Goal: Communication & Community: Connect with others

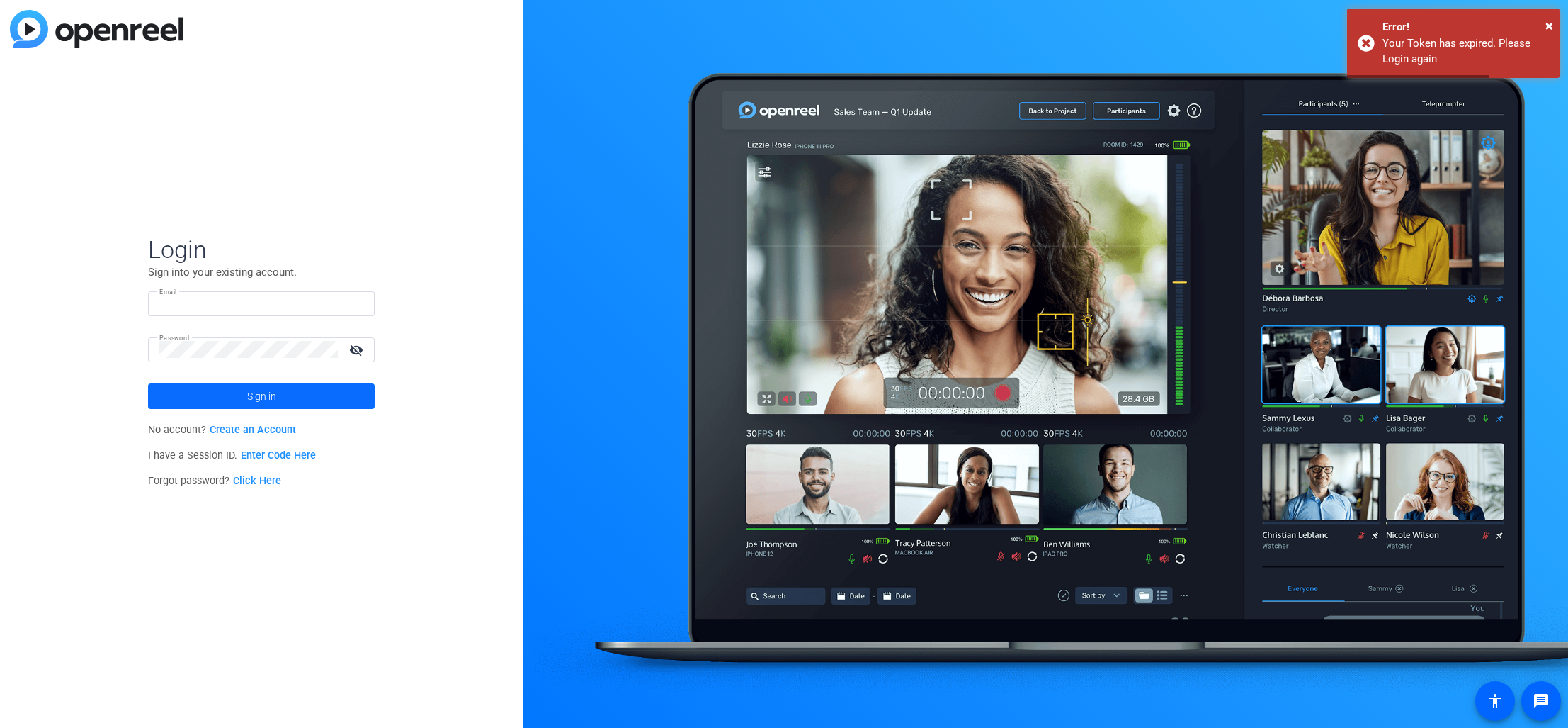
type input "[PERSON_NAME][EMAIL_ADDRESS][PERSON_NAME][DOMAIN_NAME]"
click at [254, 409] on span "Sign in" at bounding box center [261, 395] width 29 height 36
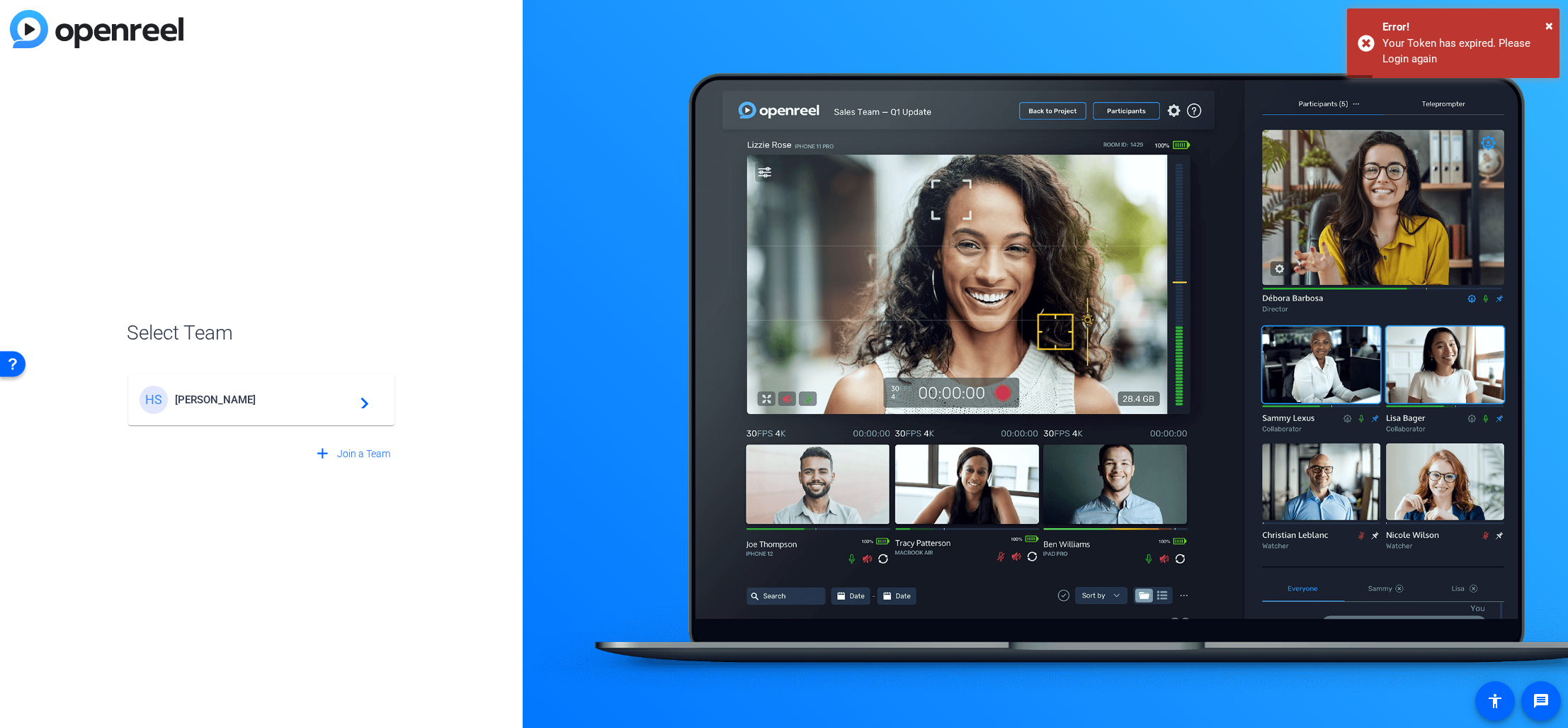
click at [282, 403] on span "Henry Schein" at bounding box center [264, 399] width 177 height 12
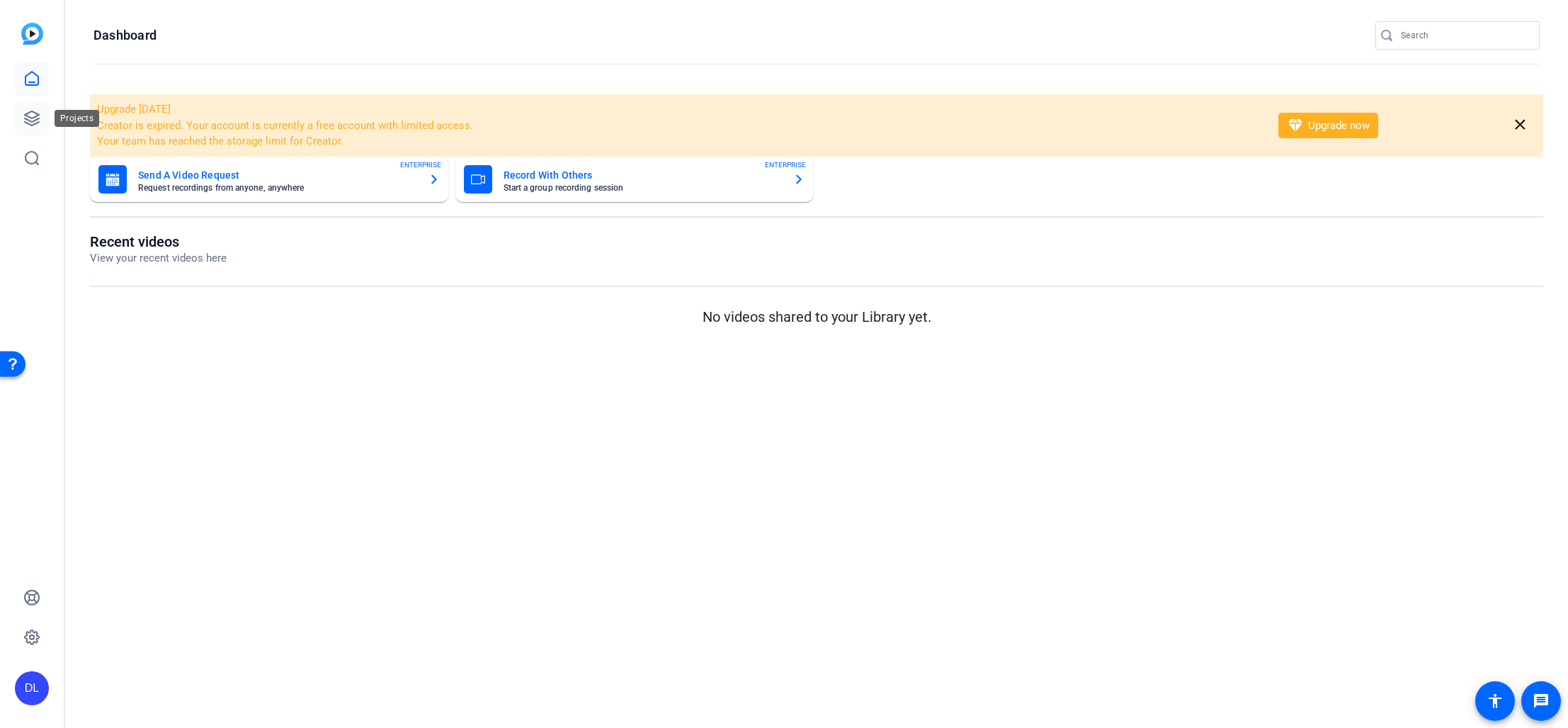
click at [30, 116] on icon at bounding box center [31, 117] width 14 height 14
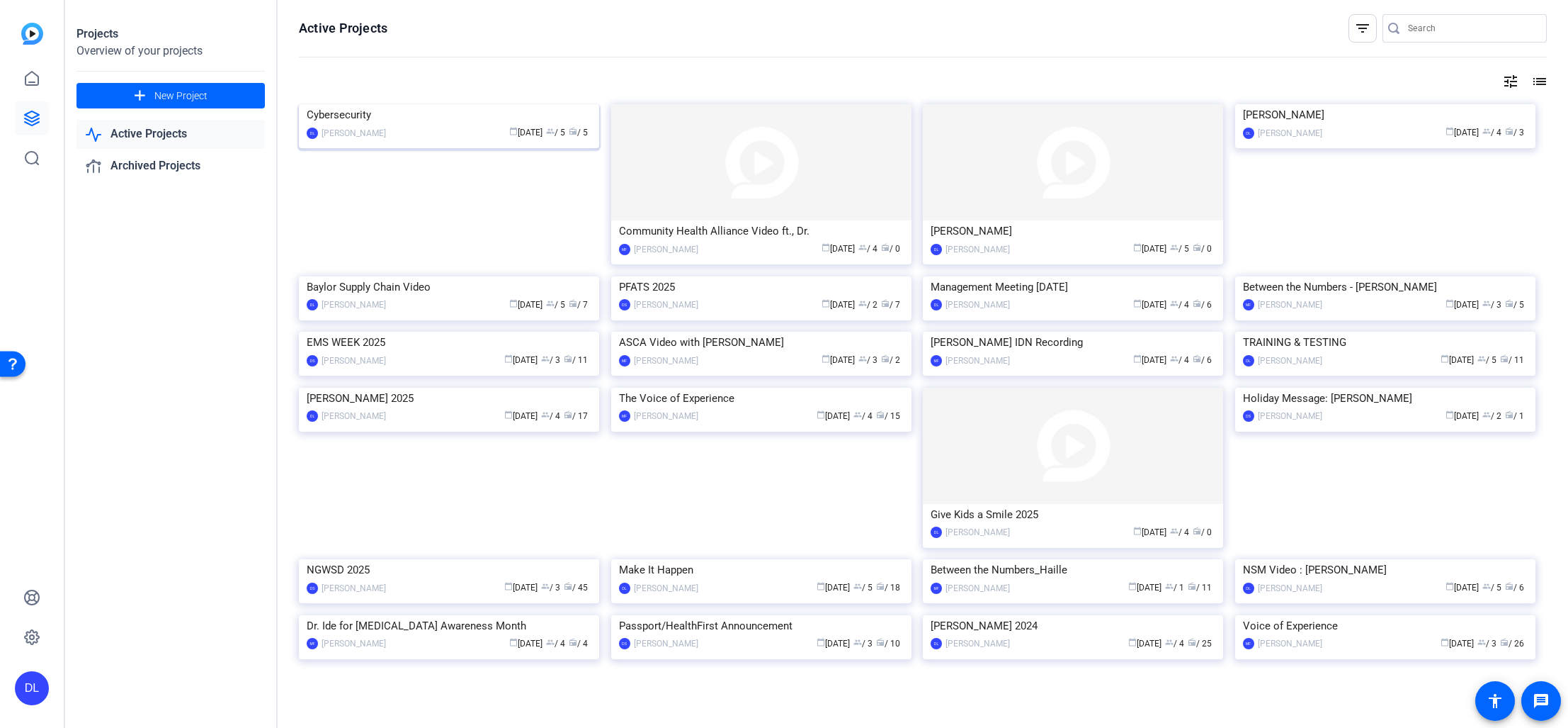
click at [453, 104] on img at bounding box center [448, 104] width 300 height 0
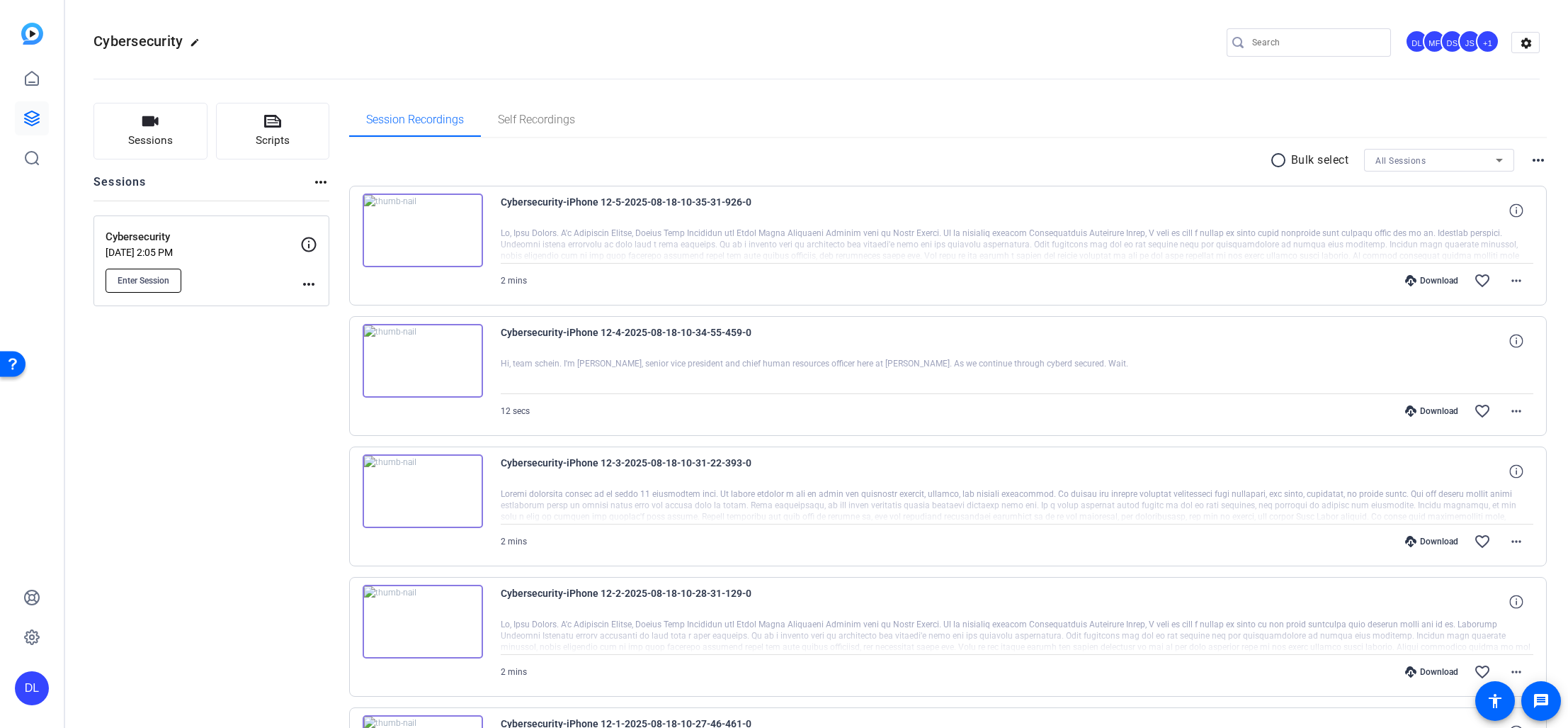
click at [131, 283] on span "Enter Session" at bounding box center [143, 280] width 52 height 12
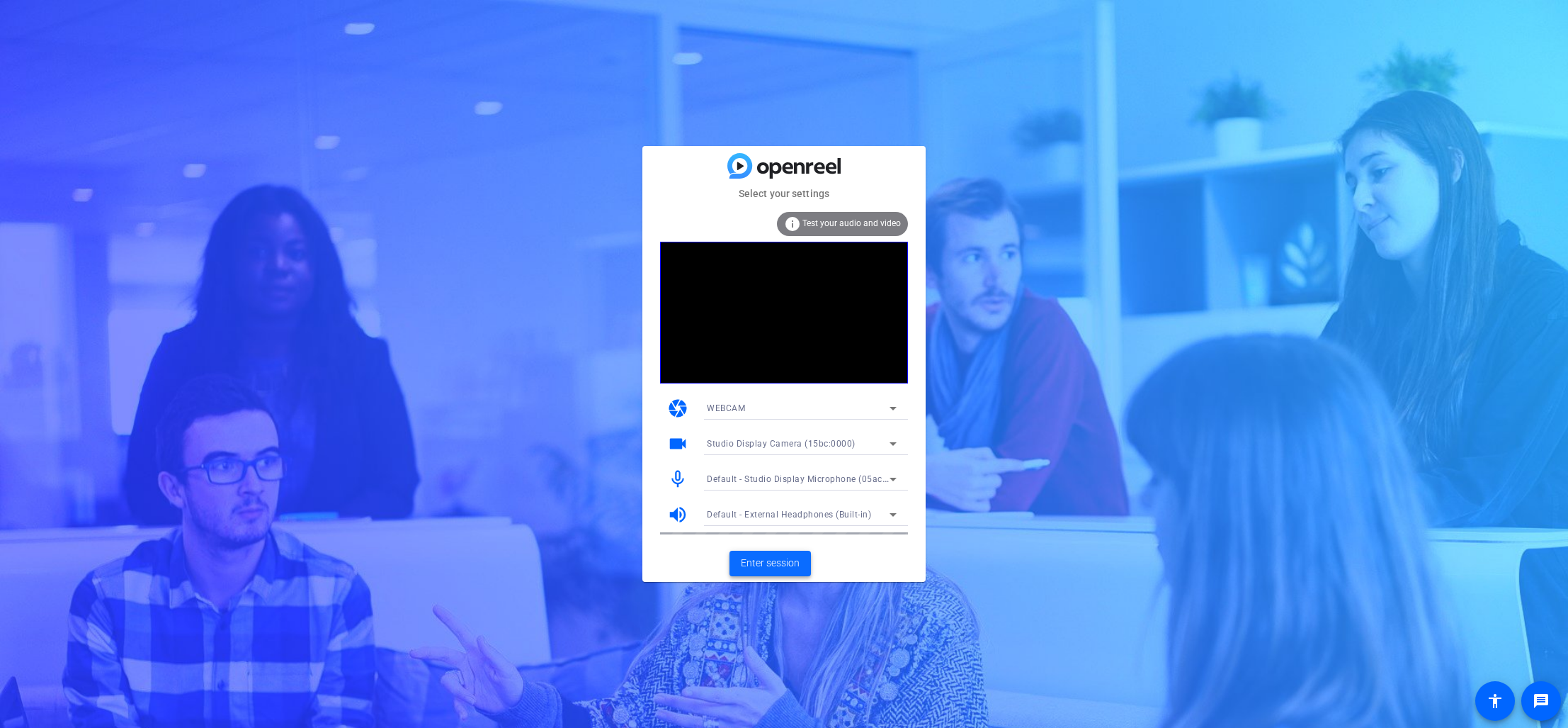
click at [789, 565] on span "Enter session" at bounding box center [770, 563] width 59 height 15
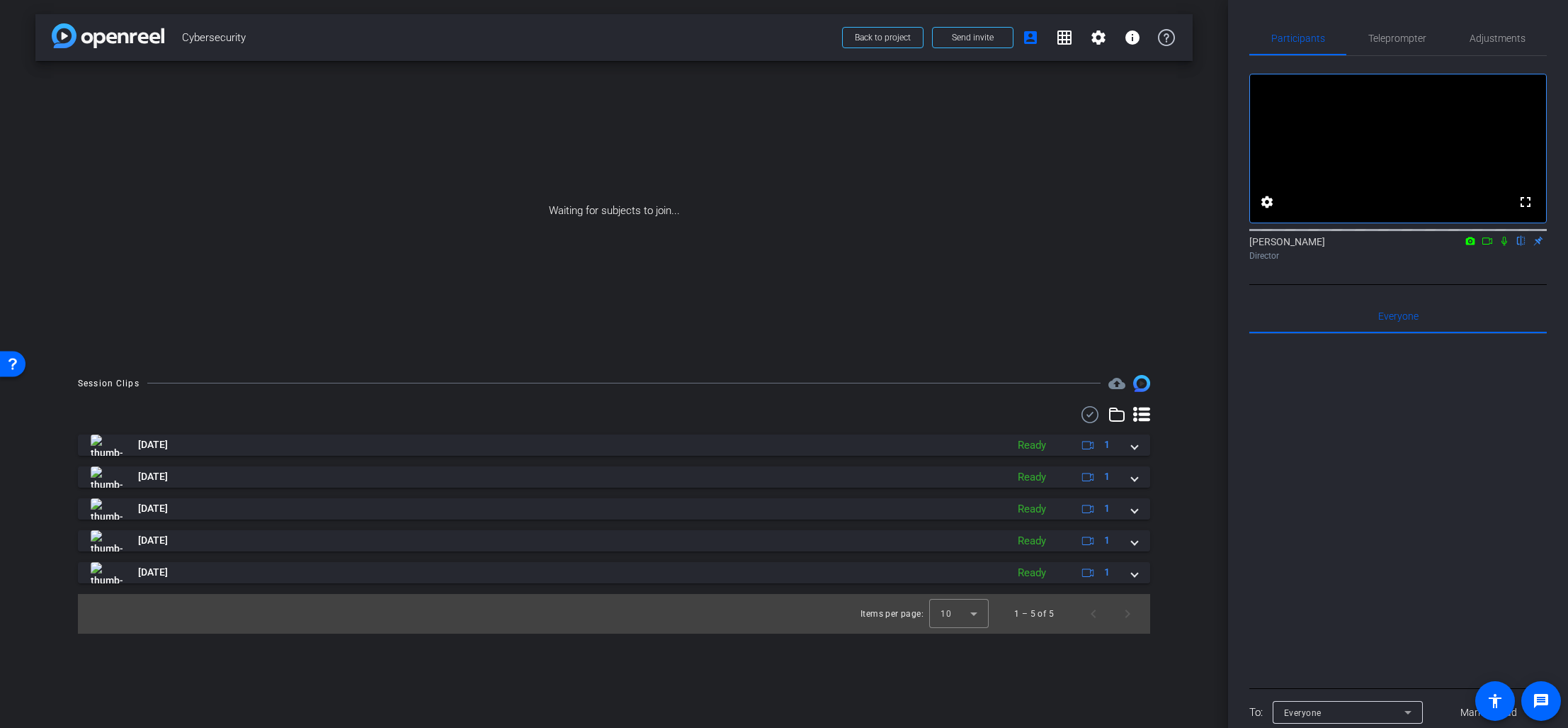
click at [1489, 246] on icon at bounding box center [1488, 241] width 12 height 10
click at [1519, 246] on icon at bounding box center [1522, 241] width 12 height 10
click at [1406, 41] on span "Teleprompter" at bounding box center [1398, 38] width 58 height 10
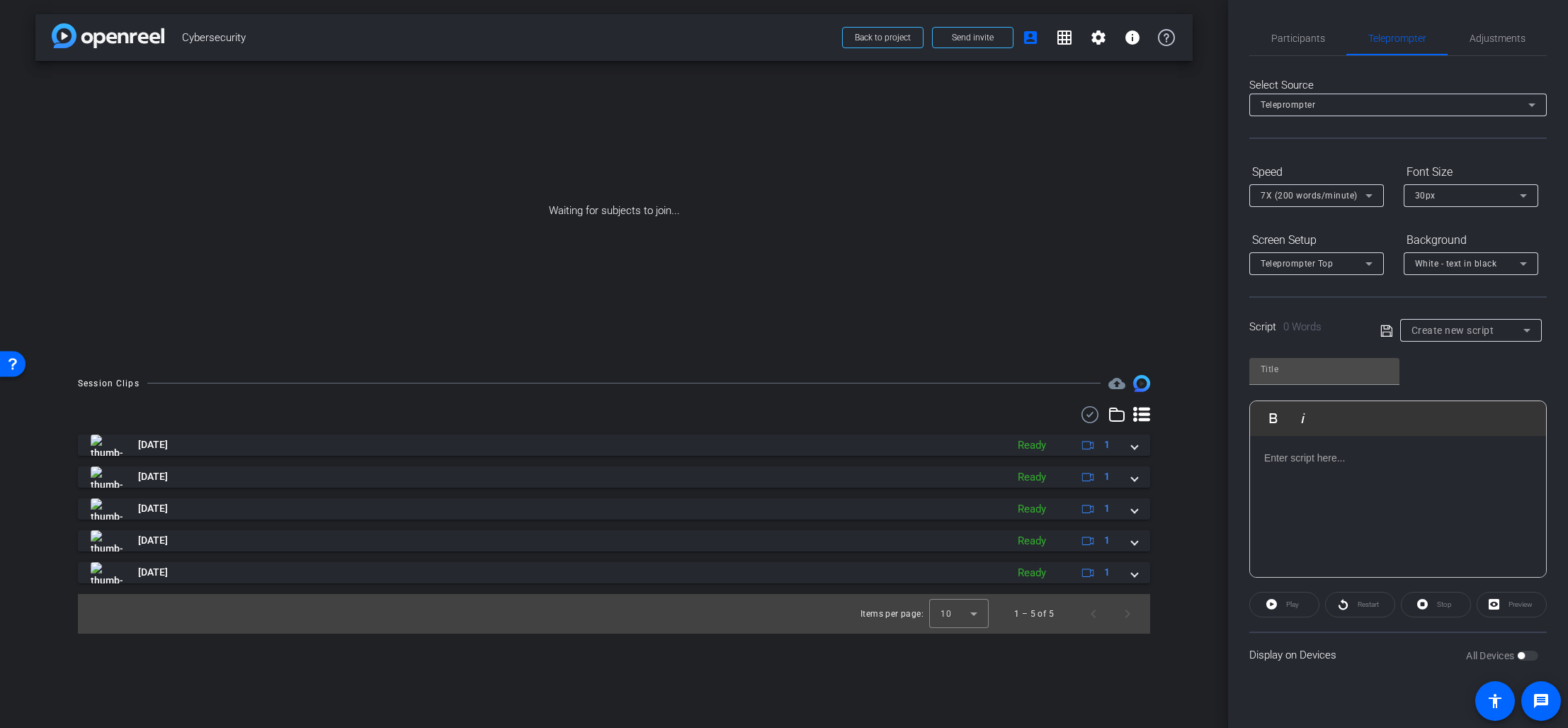
click at [1302, 454] on p at bounding box center [1398, 457] width 268 height 16
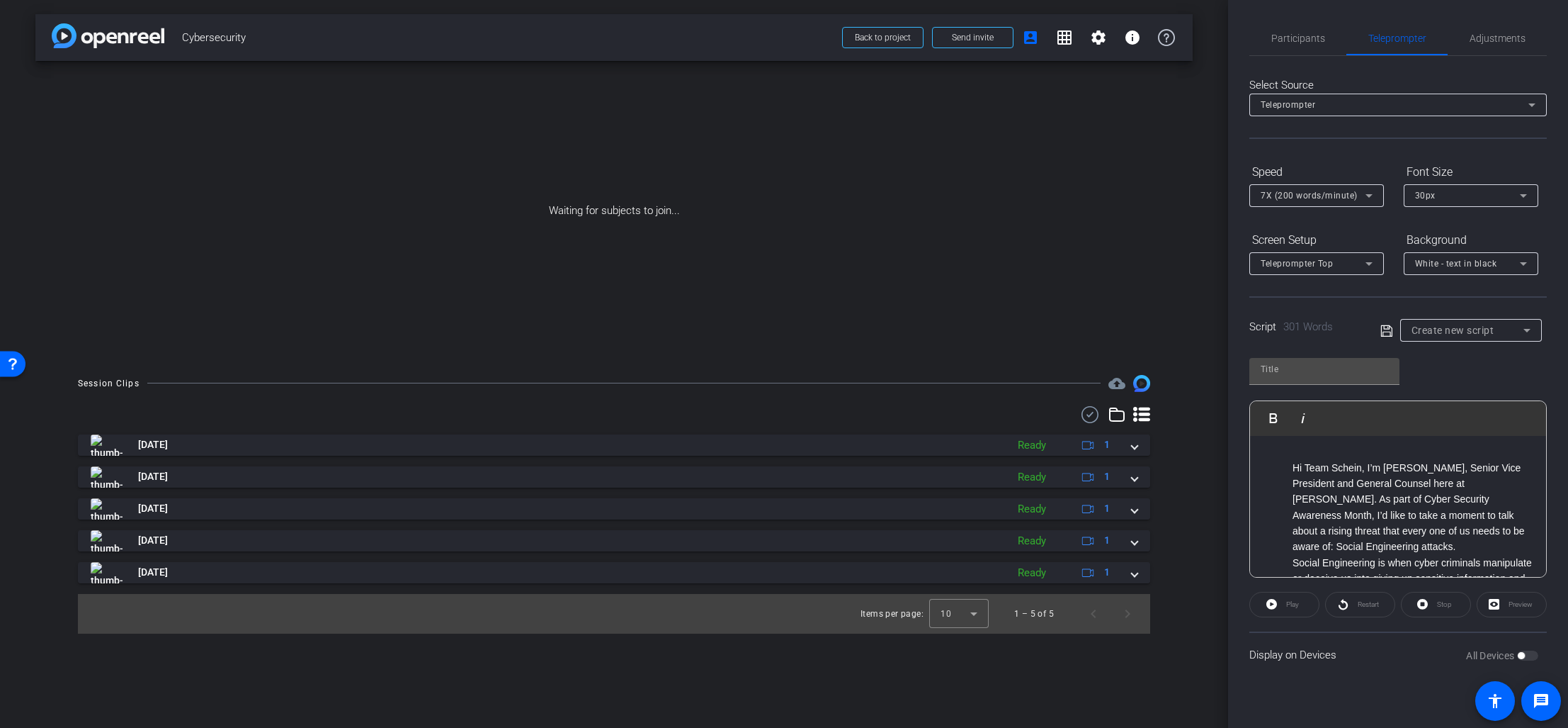
scroll to position [565, 0]
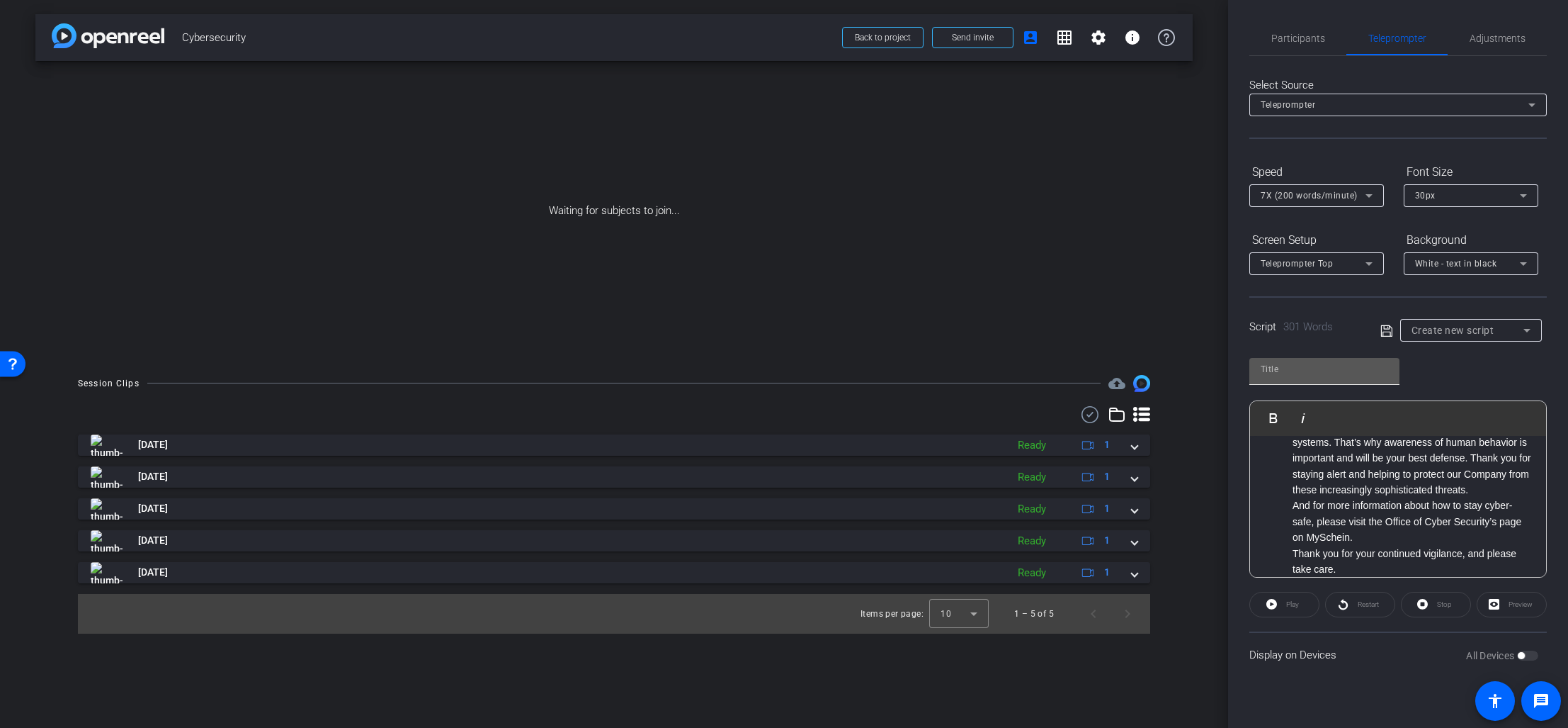
click at [1282, 371] on input "text" at bounding box center [1325, 369] width 127 height 17
type input "[PERSON_NAME]"
click at [1385, 328] on icon at bounding box center [1386, 330] width 12 height 12
click at [964, 41] on span "Send invite" at bounding box center [973, 38] width 42 height 12
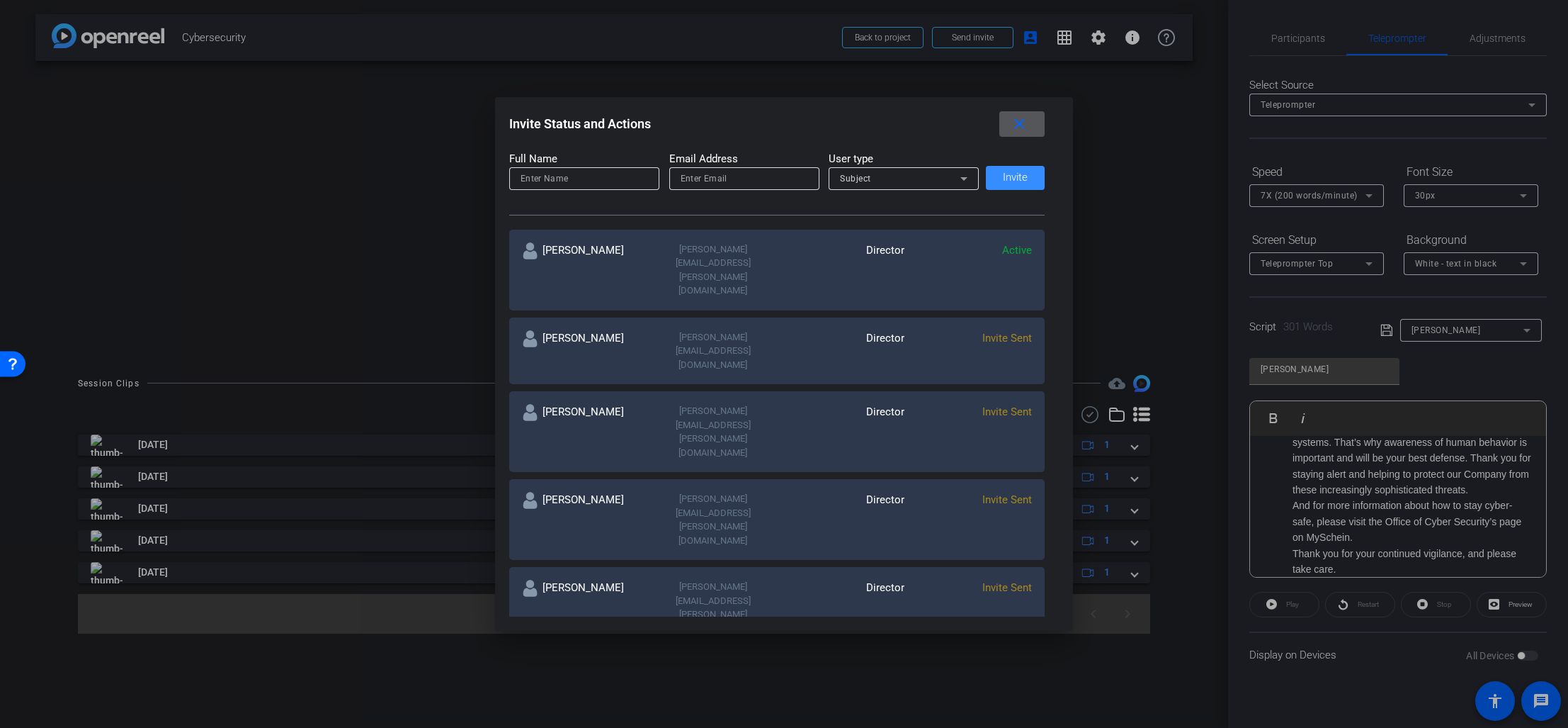
scroll to position [175, 0]
click at [1024, 669] on mat-icon "more_horiz" at bounding box center [1023, 678] width 17 height 17
click at [1045, 542] on span "Re-Send Invite" at bounding box center [1079, 540] width 106 height 17
click at [1019, 122] on mat-icon "close" at bounding box center [1019, 124] width 17 height 17
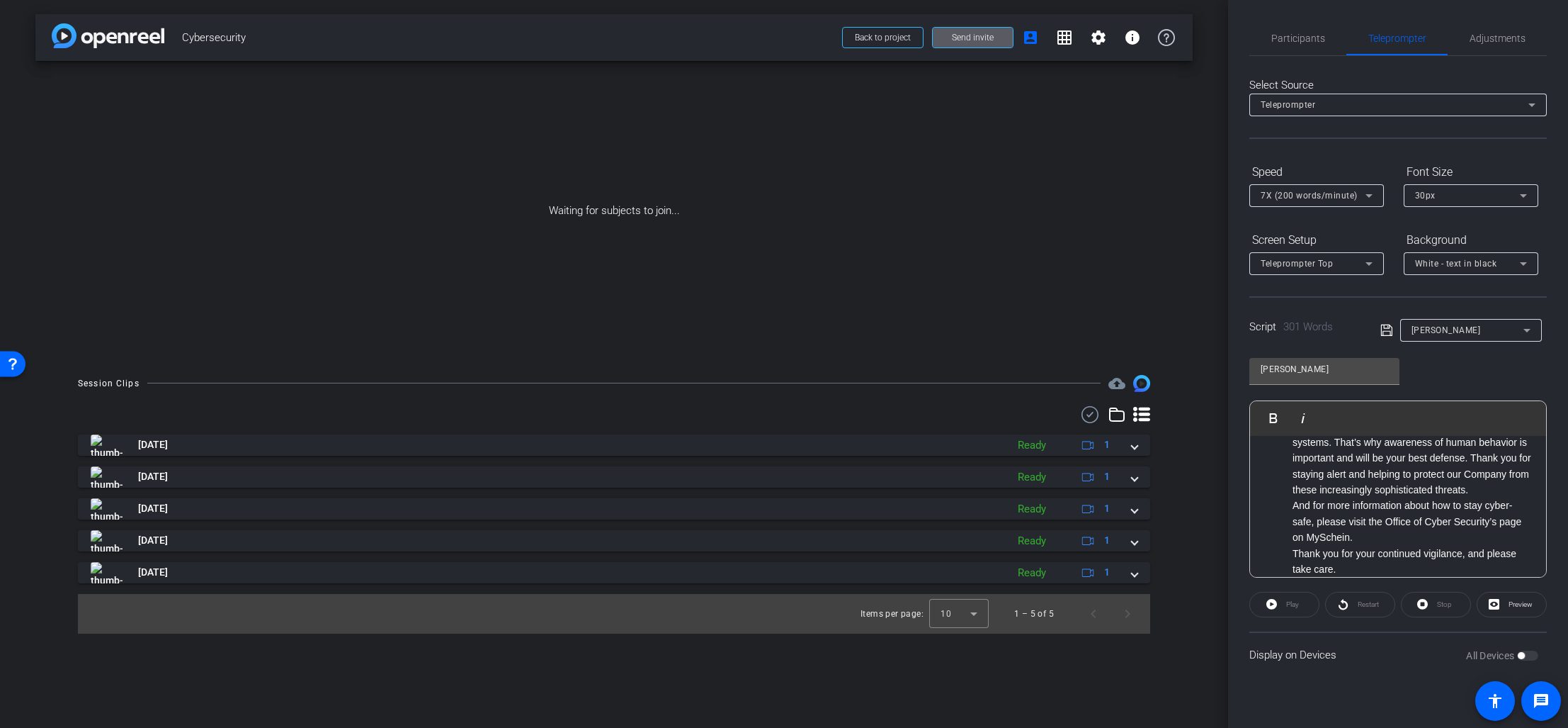
click at [960, 197] on div "Waiting for subjects to join..." at bounding box center [614, 211] width 1158 height 299
click at [978, 43] on span at bounding box center [973, 37] width 80 height 34
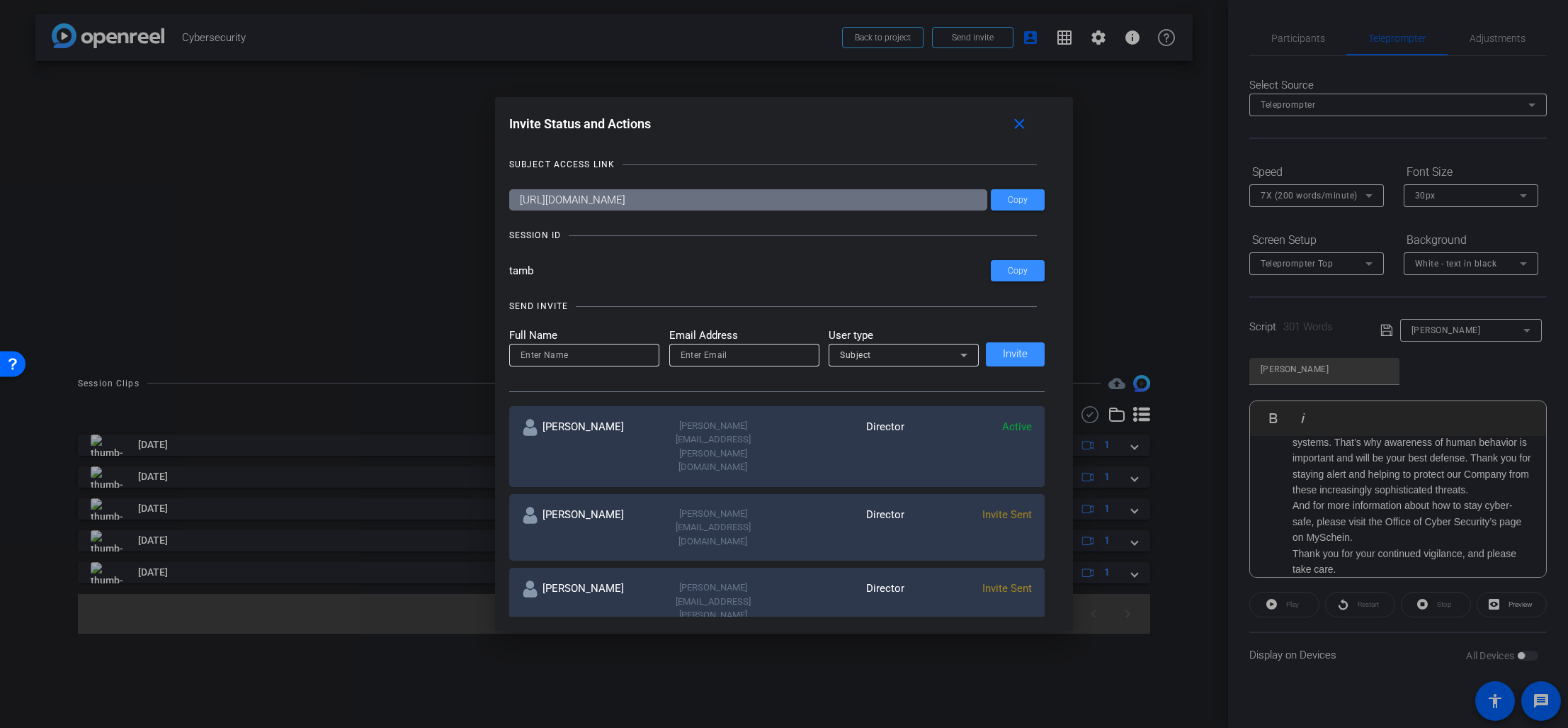
click at [578, 364] on div at bounding box center [585, 354] width 127 height 22
click at [583, 358] on input at bounding box center [585, 355] width 127 height 17
type input "[PERSON_NAME]"
click at [716, 358] on input "email" at bounding box center [744, 355] width 127 height 17
paste input "[PERSON_NAME][EMAIL_ADDRESS][PERSON_NAME][DOMAIN_NAME]"
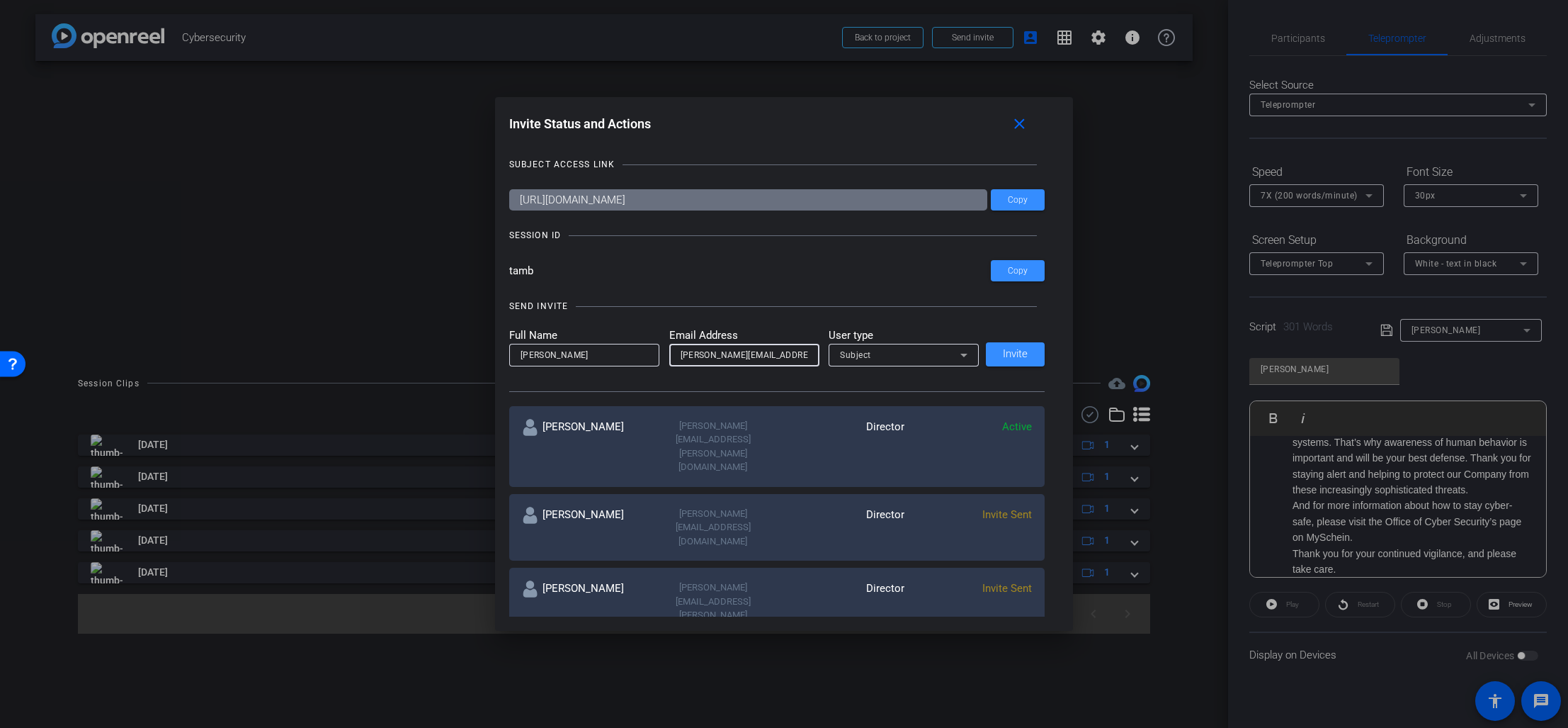
scroll to position [0, 13]
type input "[PERSON_NAME][EMAIL_ADDRESS][PERSON_NAME][DOMAIN_NAME]"
click at [878, 358] on div "Subject" at bounding box center [901, 354] width 121 height 17
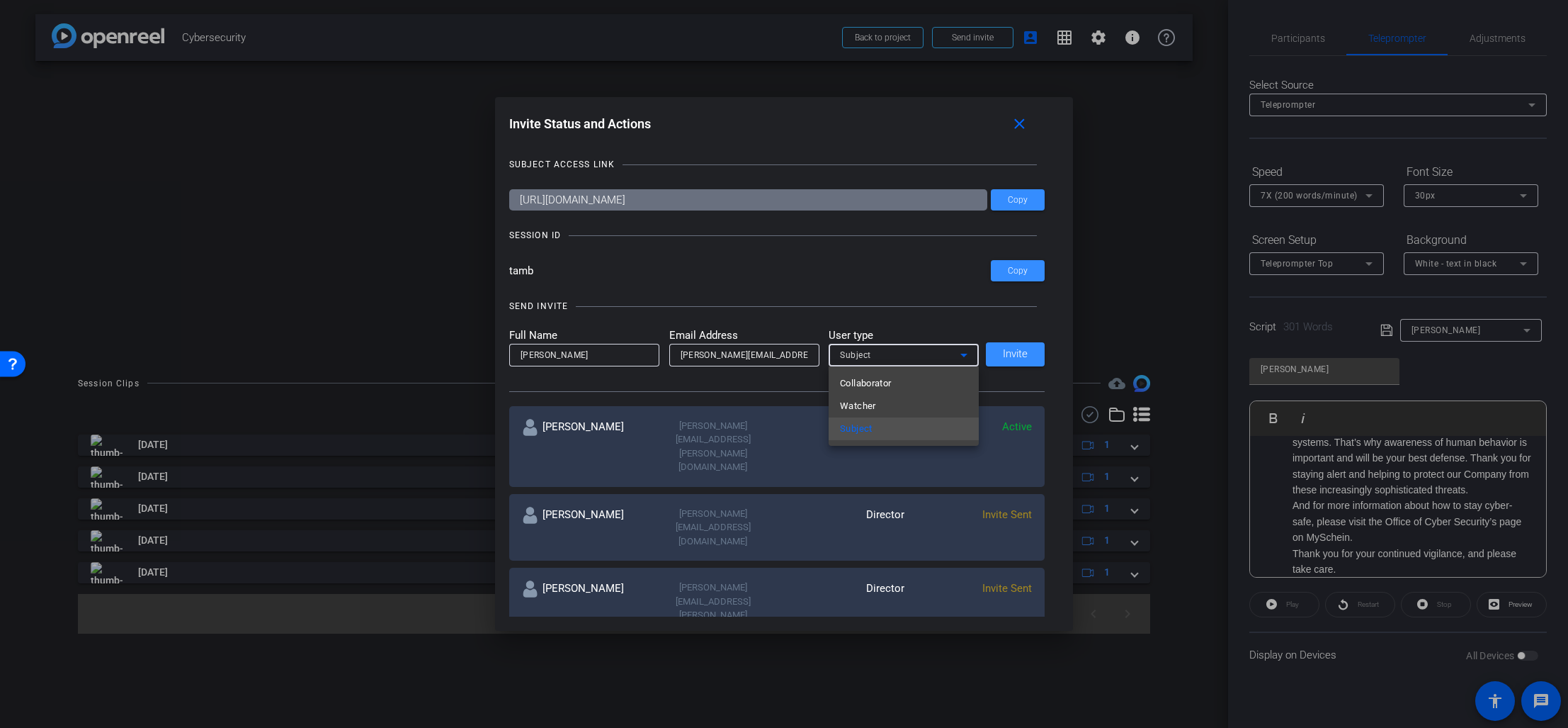
click at [867, 404] on span "Watcher" at bounding box center [858, 406] width 36 height 17
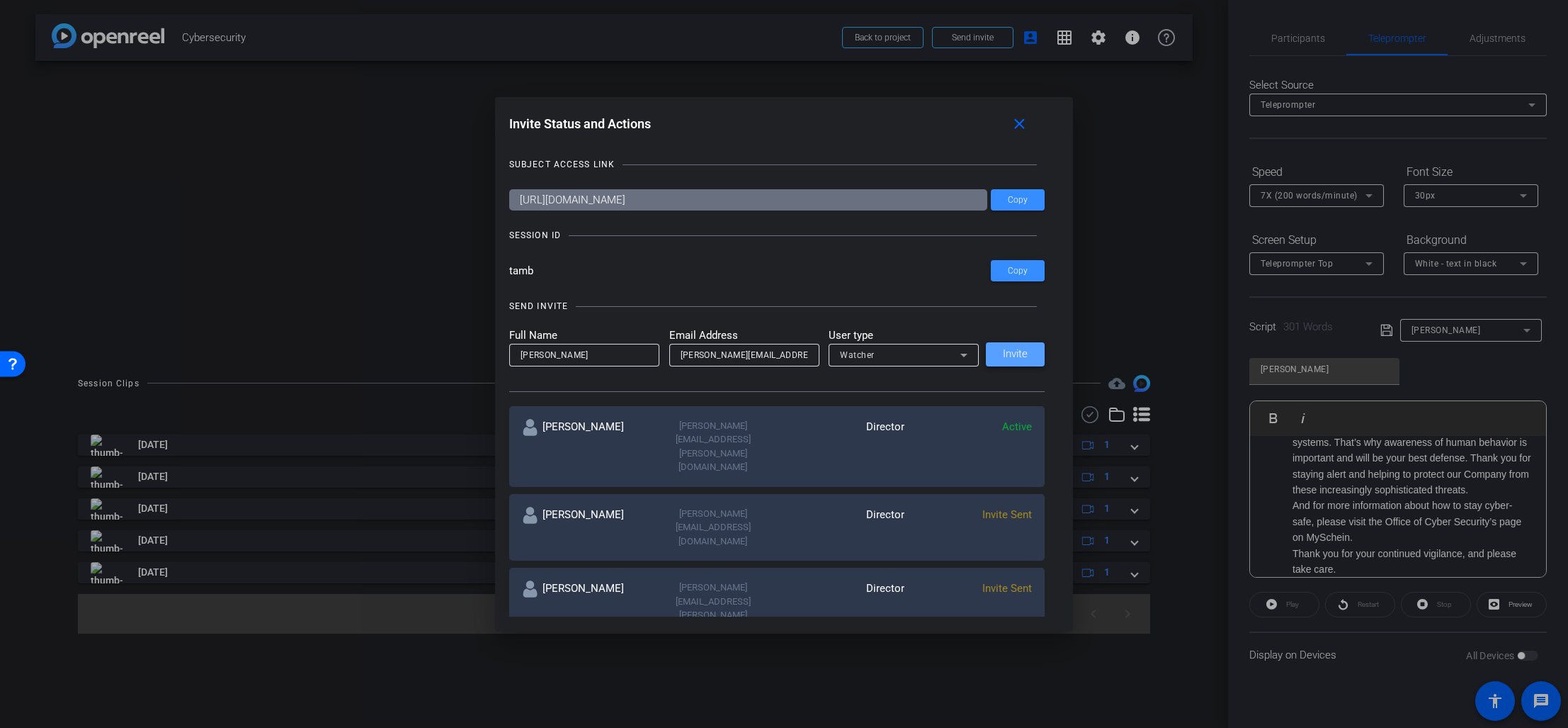
click at [1007, 360] on span at bounding box center [1015, 354] width 59 height 34
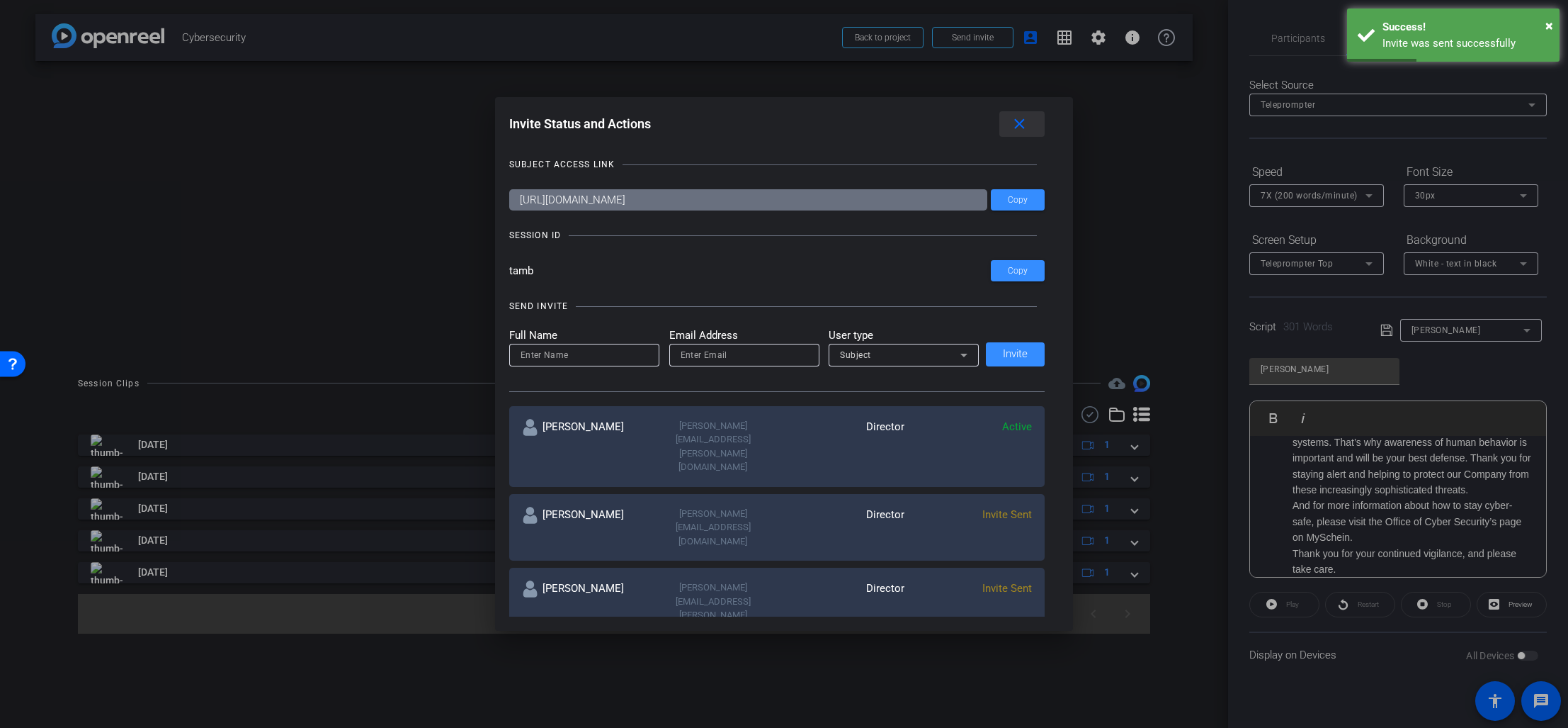
click at [1026, 122] on mat-icon "close" at bounding box center [1019, 124] width 17 height 17
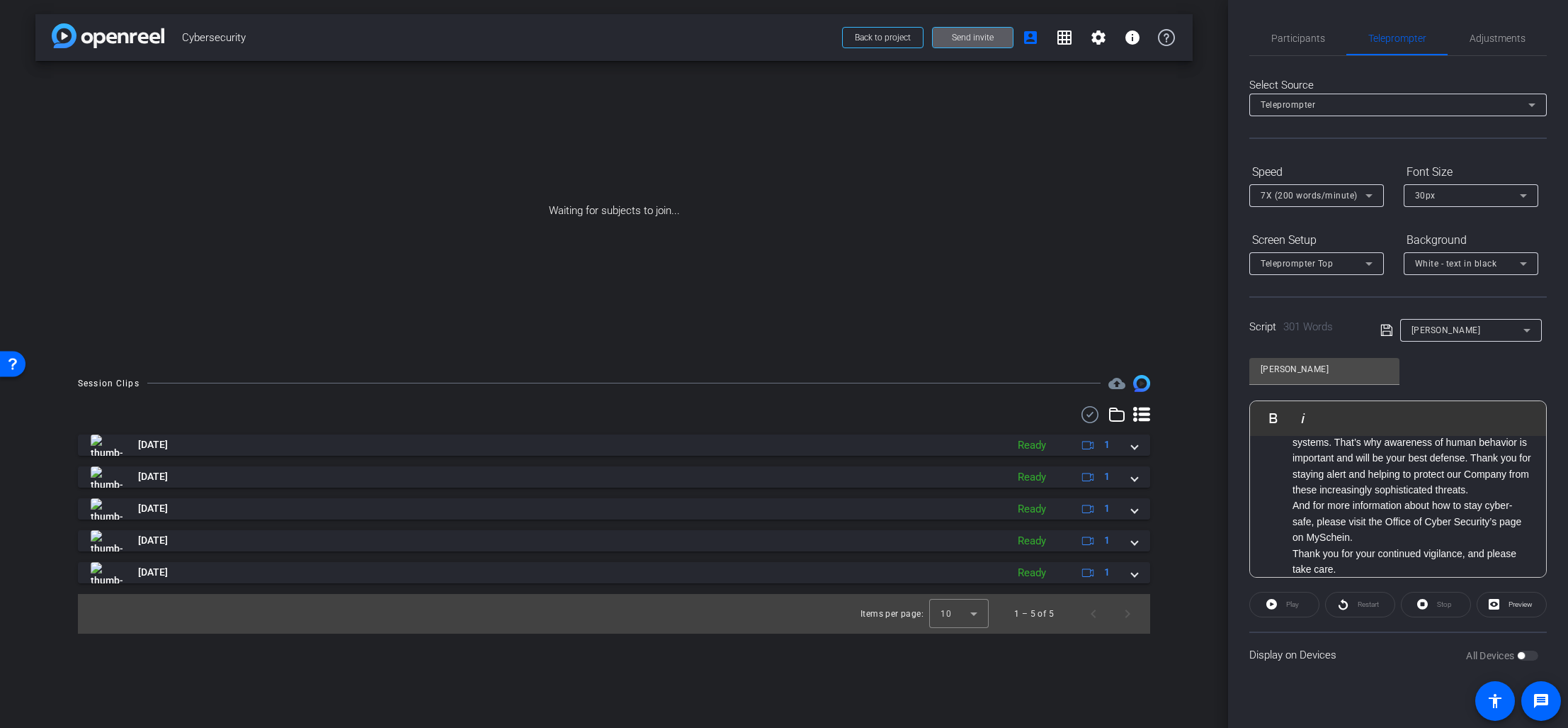
click at [1388, 331] on icon at bounding box center [1386, 330] width 12 height 12
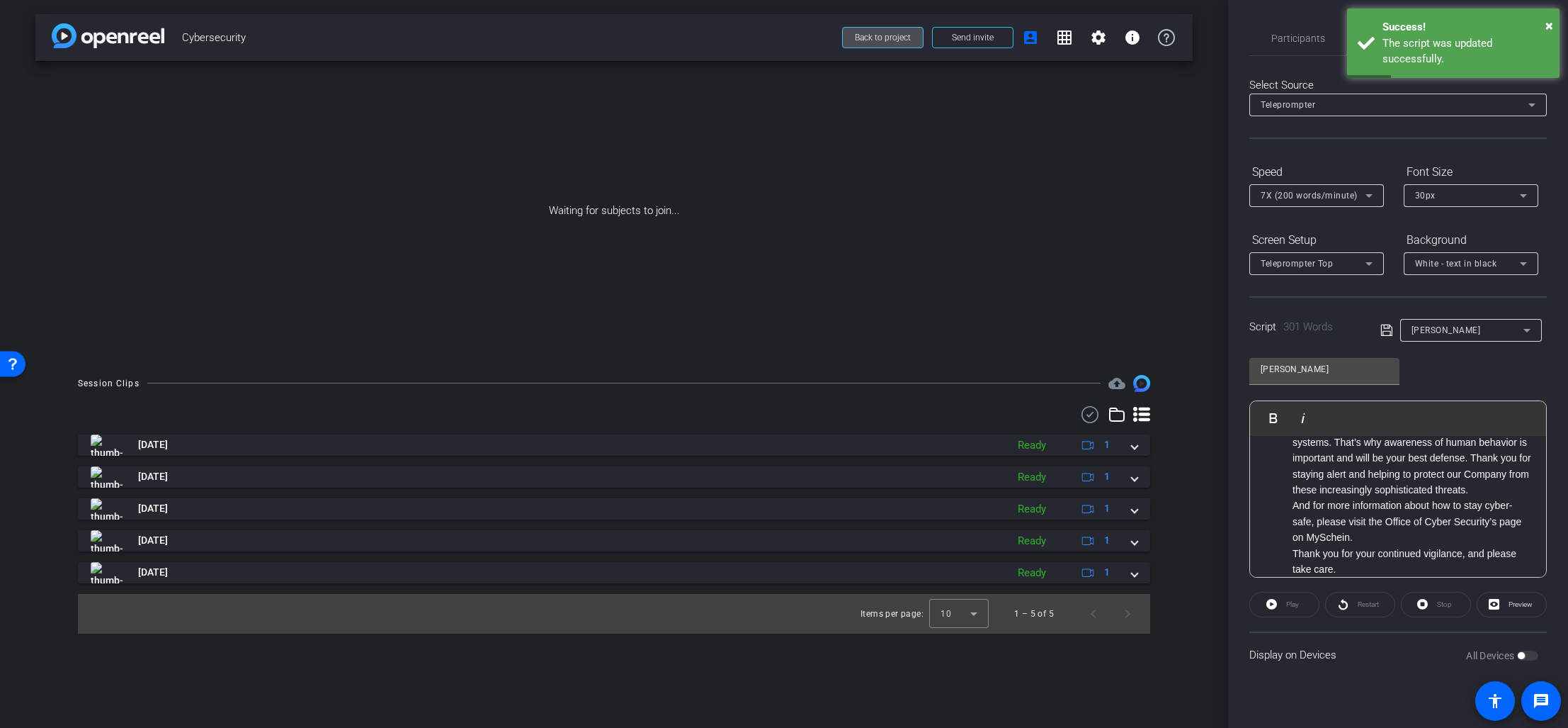
click at [880, 44] on span at bounding box center [882, 37] width 80 height 34
